Goal: Task Accomplishment & Management: Use online tool/utility

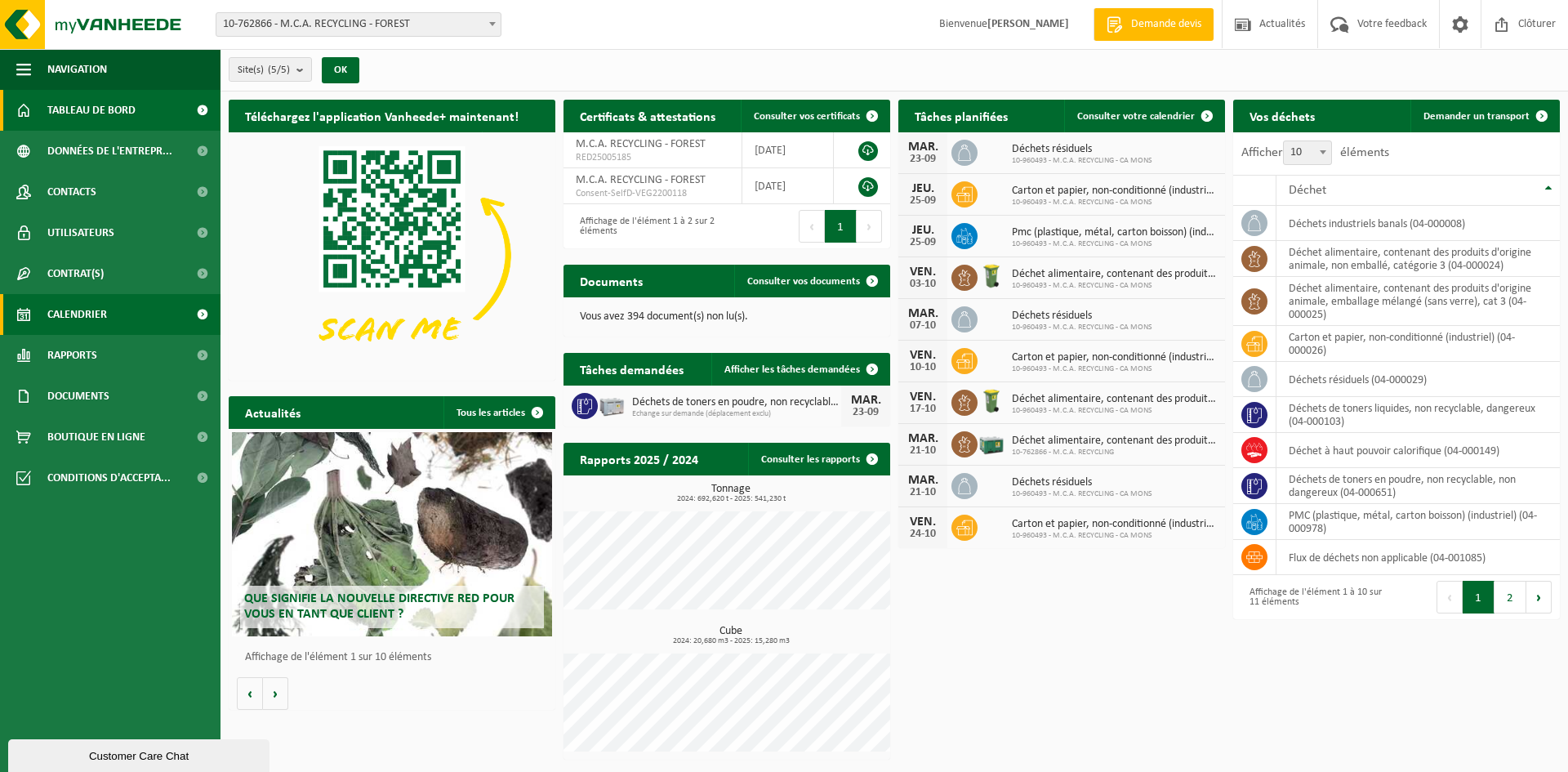
click at [86, 315] on span "Calendrier" at bounding box center [77, 314] width 59 height 41
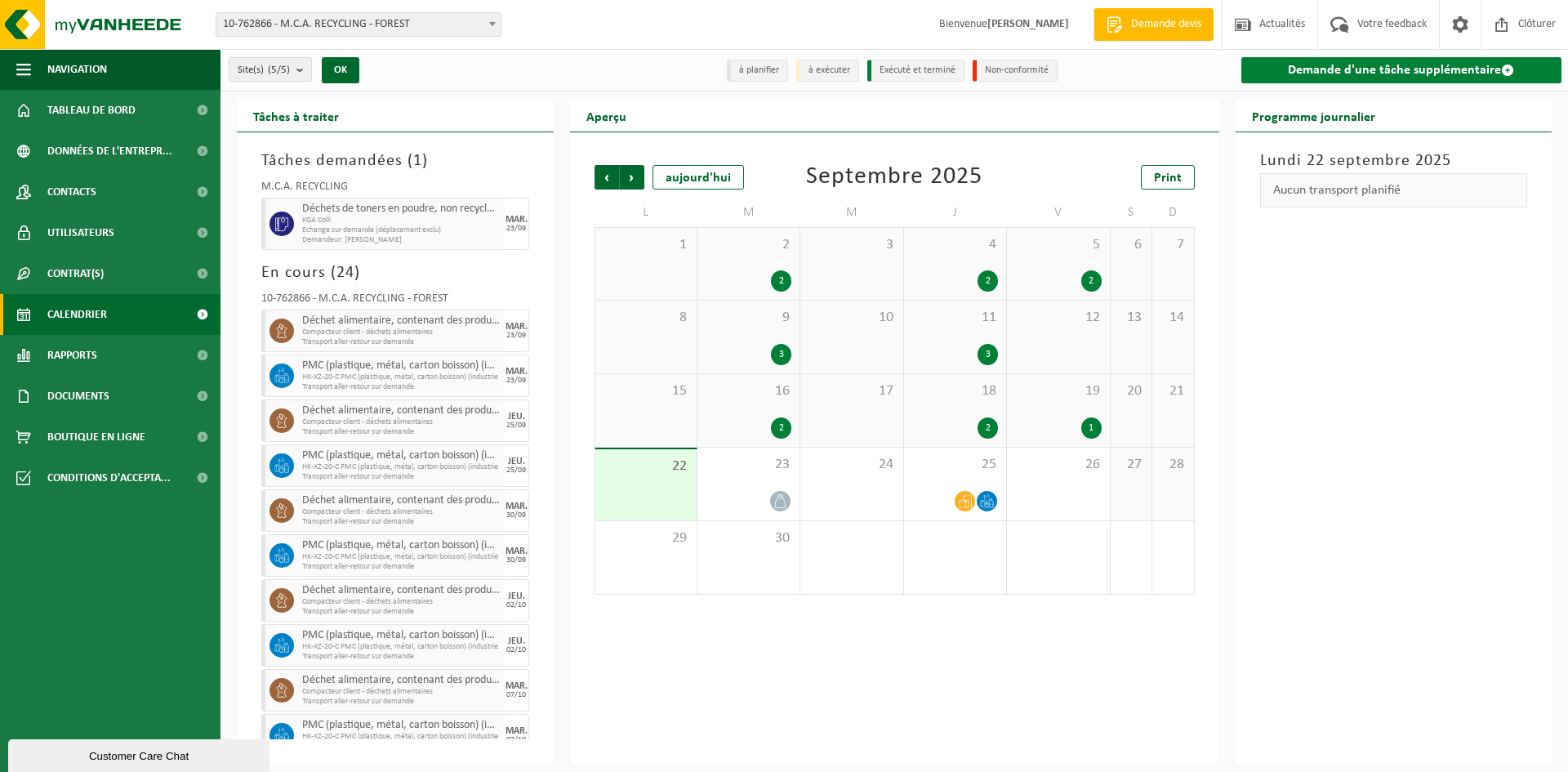
click at [1377, 73] on link "Demande d'une tâche supplémentaire" at bounding box center [1402, 70] width 321 height 26
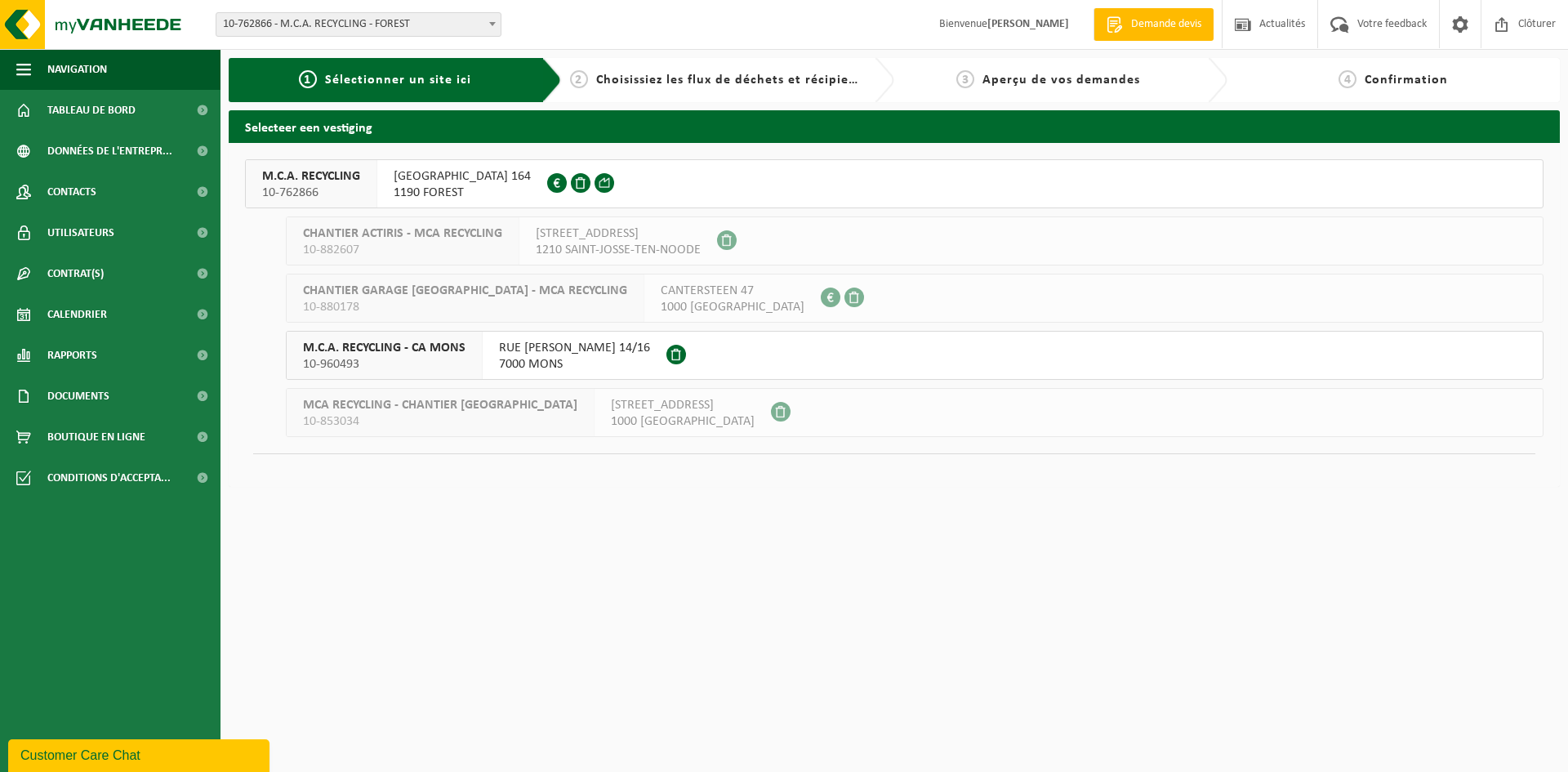
click at [419, 180] on span "RUE SAINT-DENIS 164" at bounding box center [461, 177] width 137 height 17
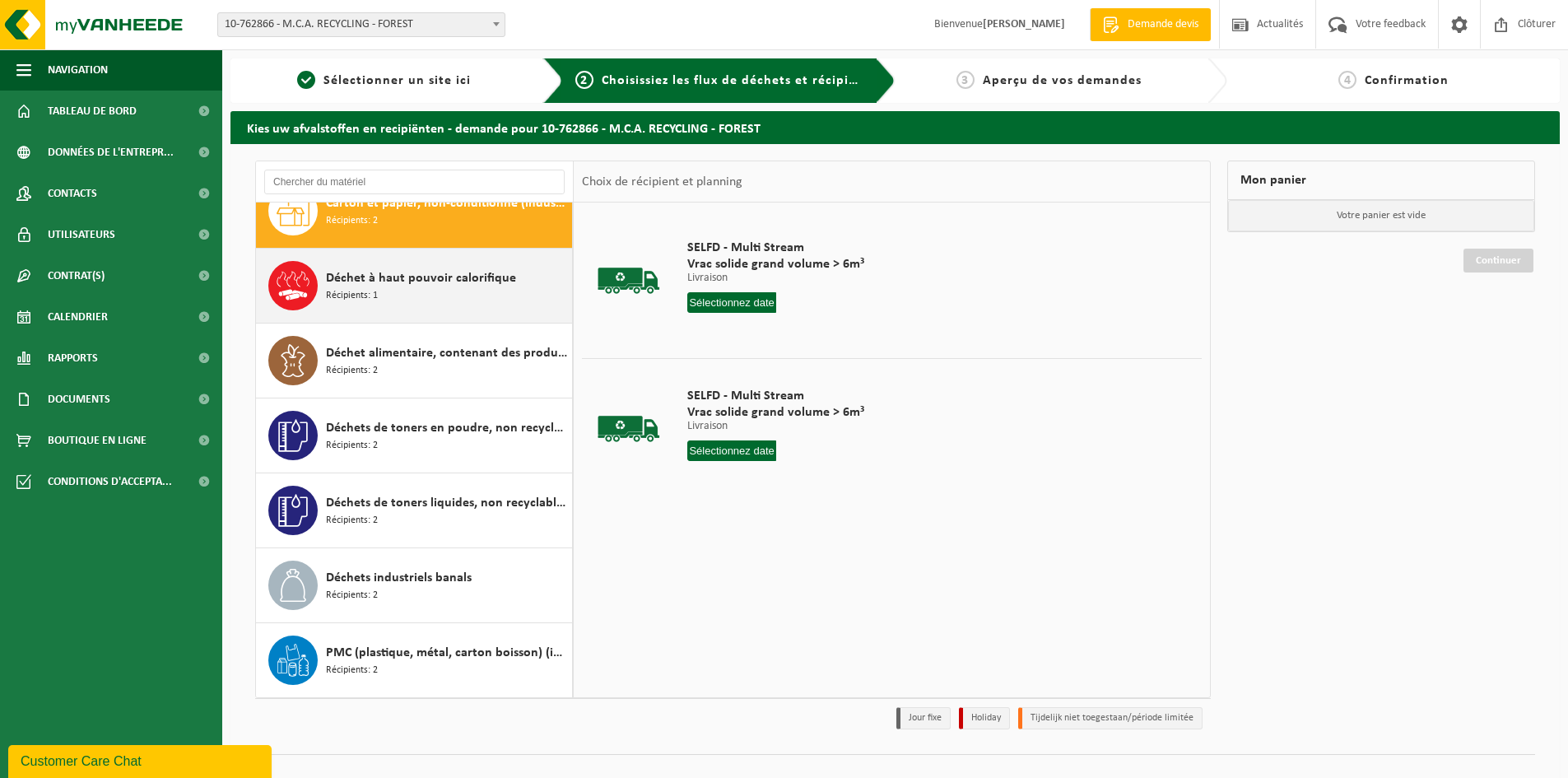
click at [450, 300] on div "Déchet à haut pouvoir calorifique Récipients: 1" at bounding box center [447, 285] width 242 height 49
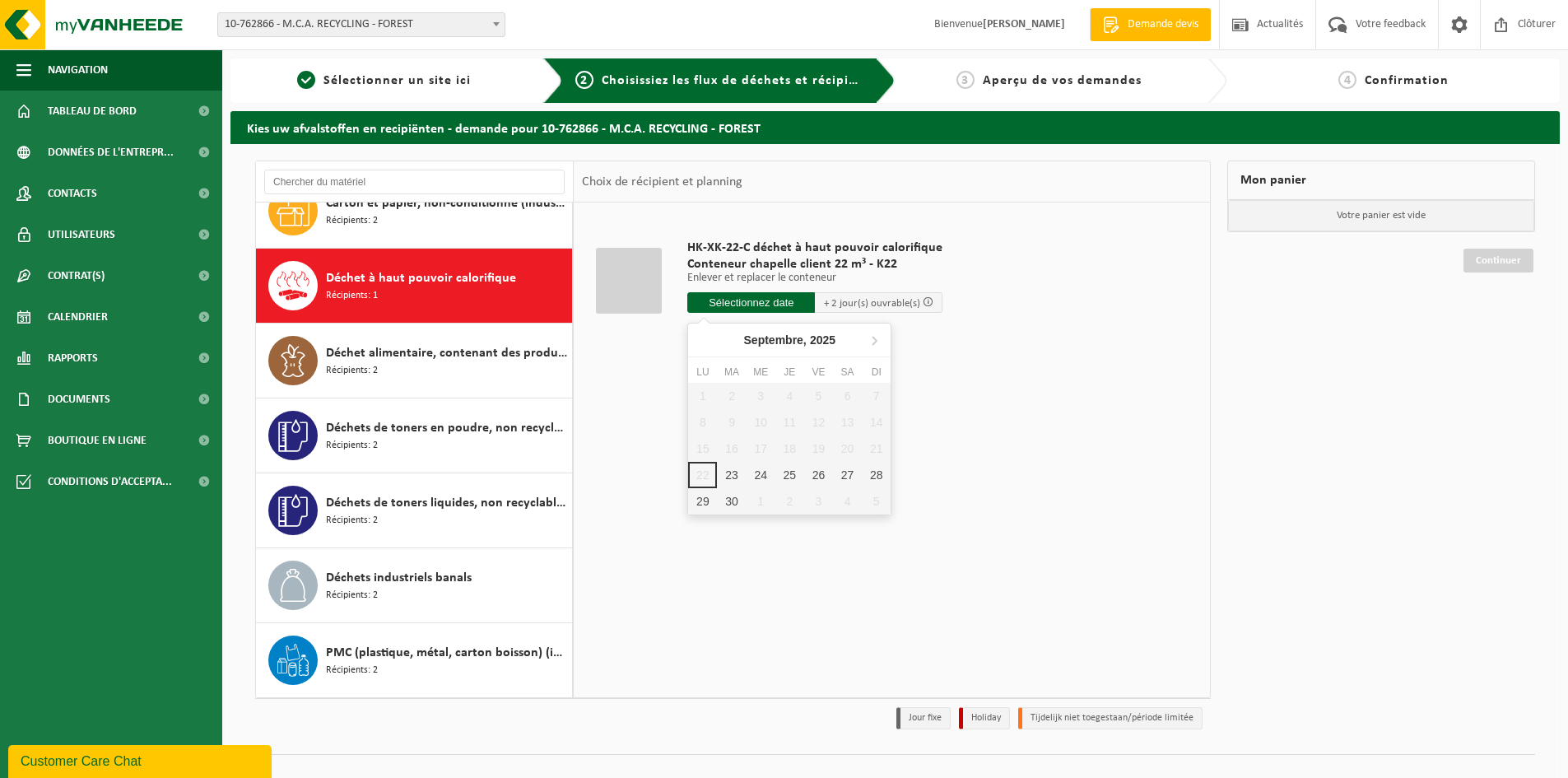
click at [781, 307] on input "text" at bounding box center [751, 302] width 128 height 20
click at [726, 481] on div "23" at bounding box center [731, 475] width 29 height 26
type input "à partir de 2025-09-23"
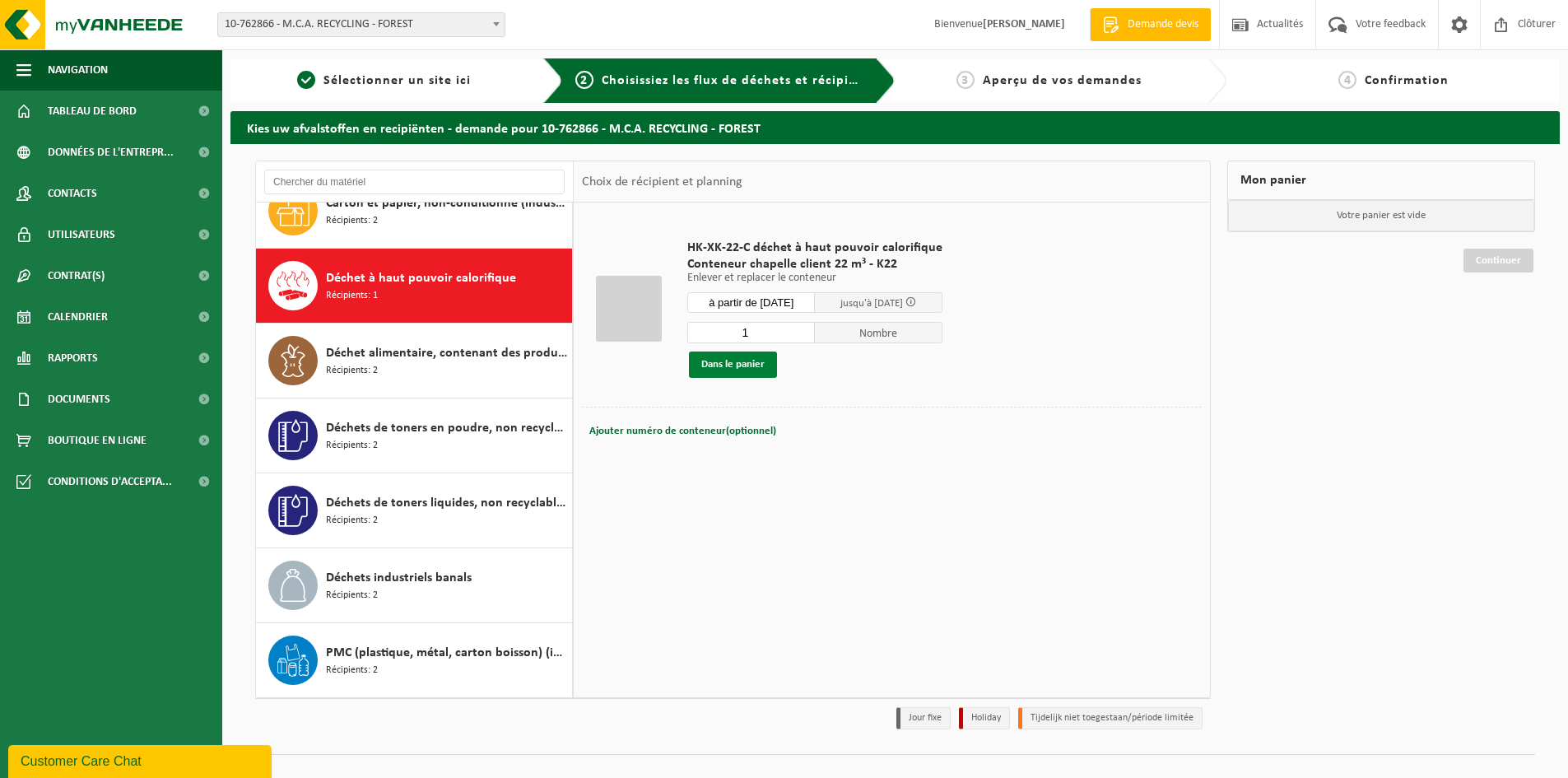
click at [745, 372] on button "Dans le panier" at bounding box center [733, 365] width 88 height 26
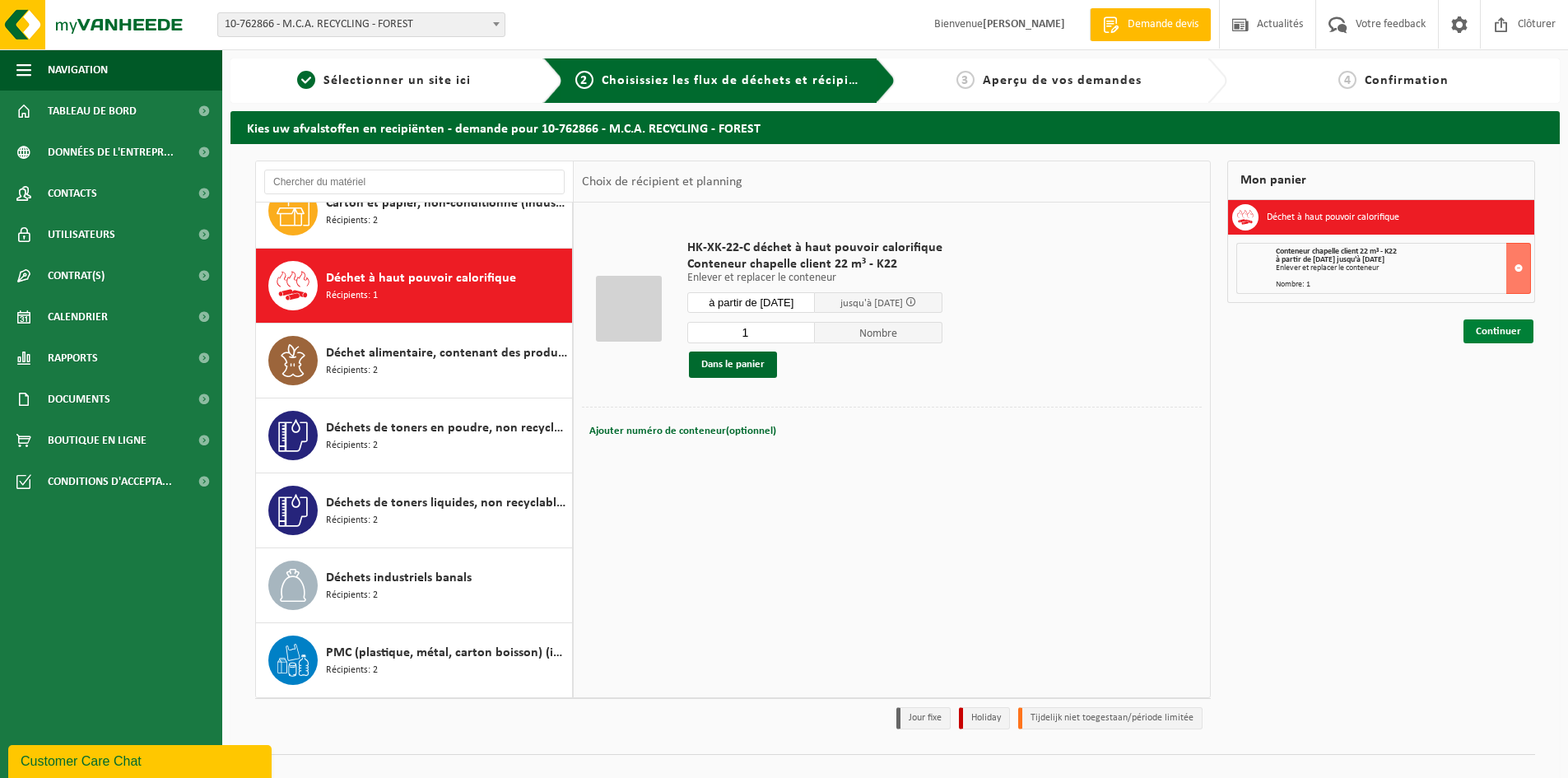
click at [1491, 329] on link "Continuer" at bounding box center [1498, 331] width 70 height 24
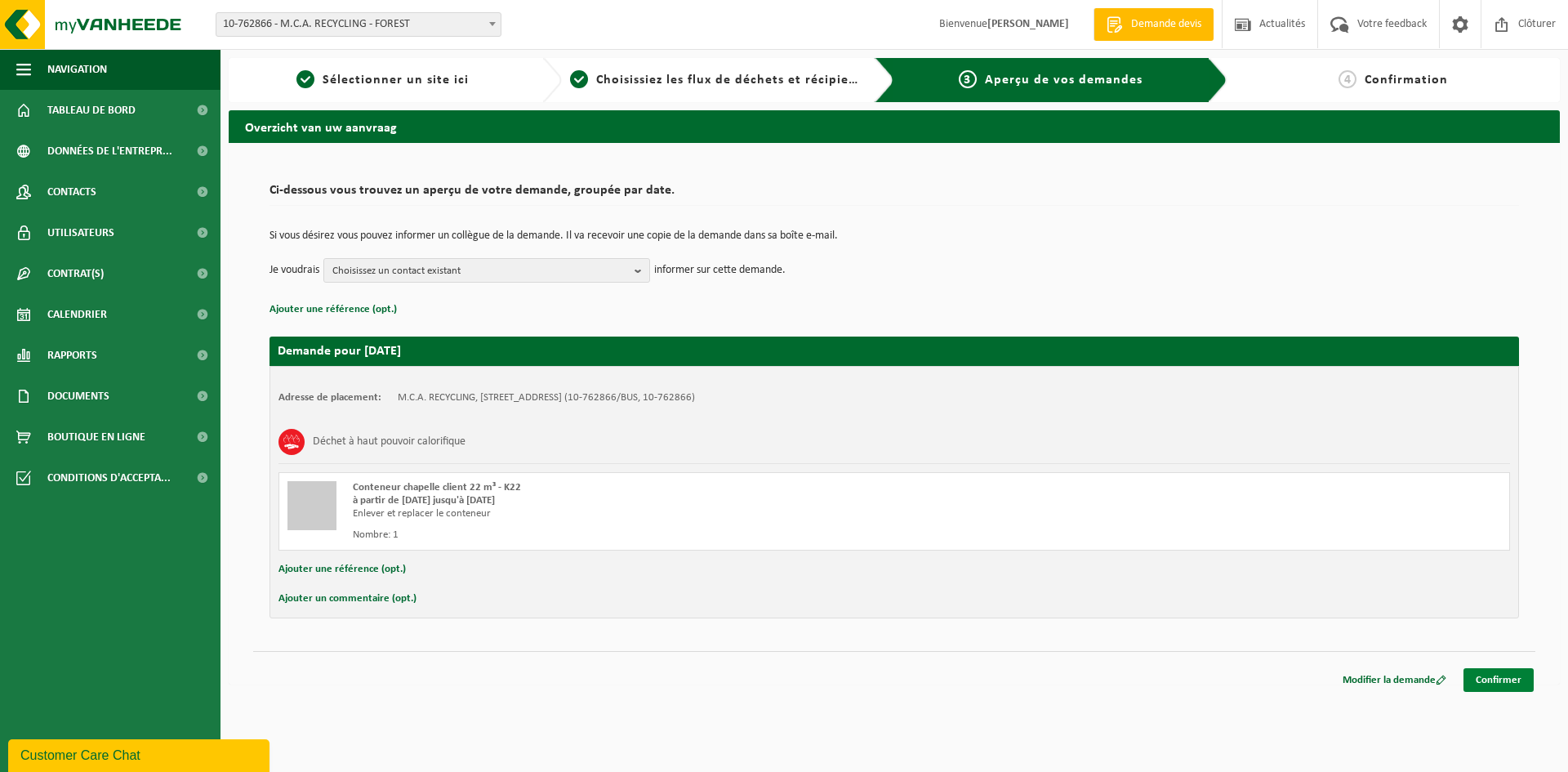
click at [1505, 681] on link "Confirmer" at bounding box center [1499, 679] width 70 height 24
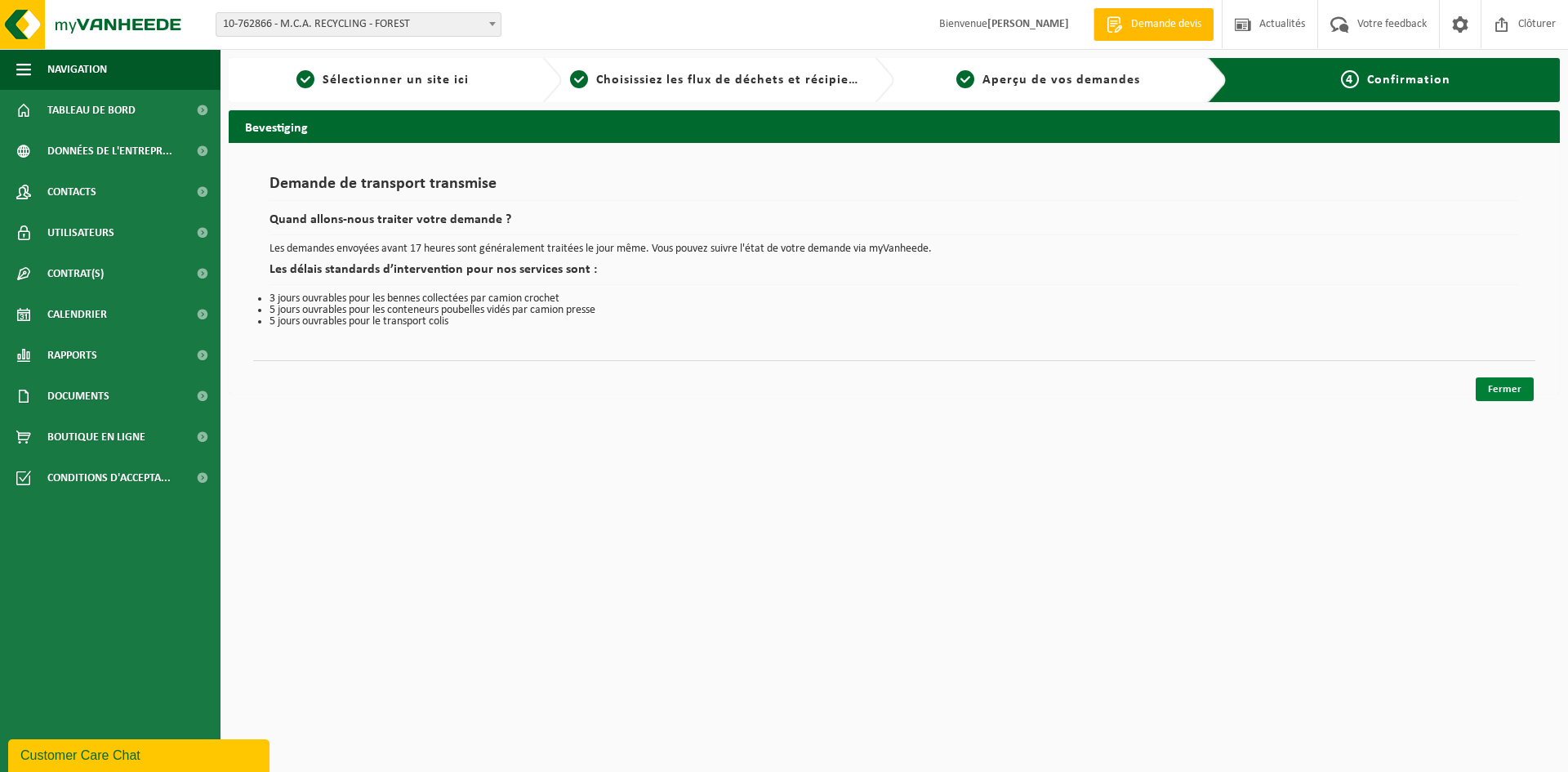
click at [1512, 381] on link "Fermer" at bounding box center [1505, 389] width 58 height 24
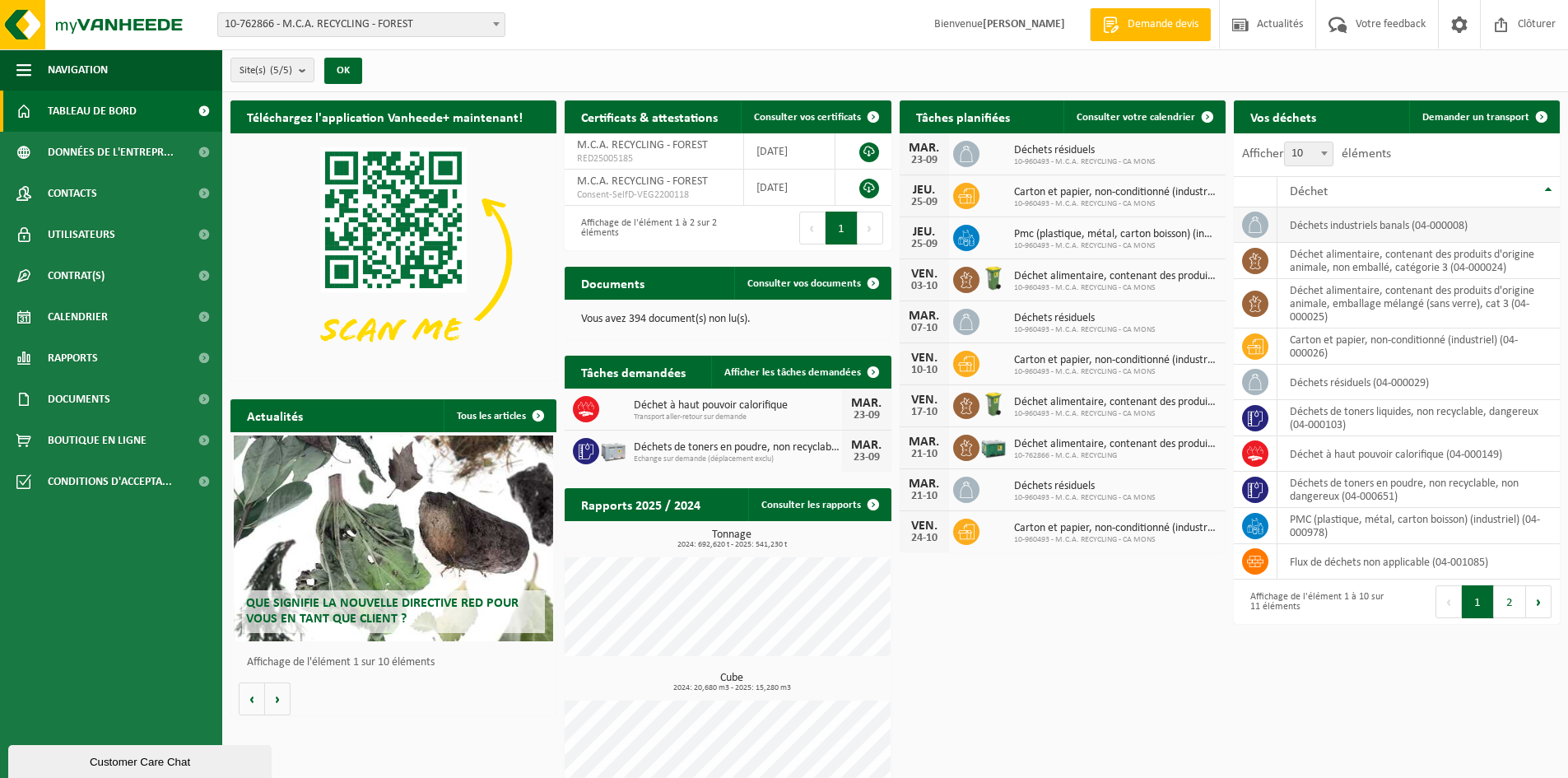
click at [1374, 239] on td "déchets industriels banals (04-000008)" at bounding box center [1418, 226] width 283 height 35
